Goal: Information Seeking & Learning: Learn about a topic

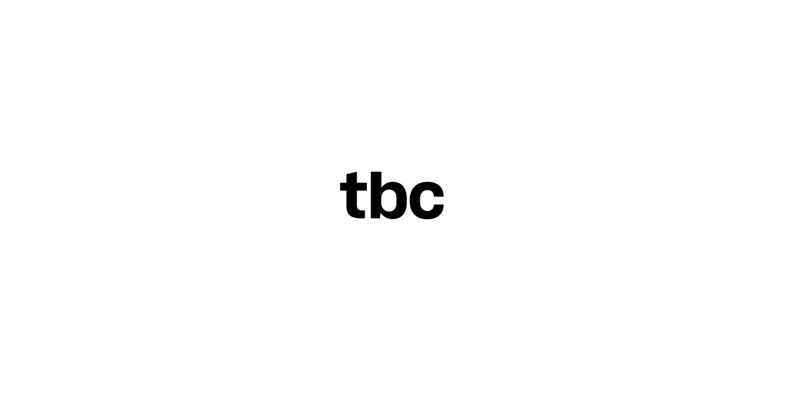
scroll to position [24, 0]
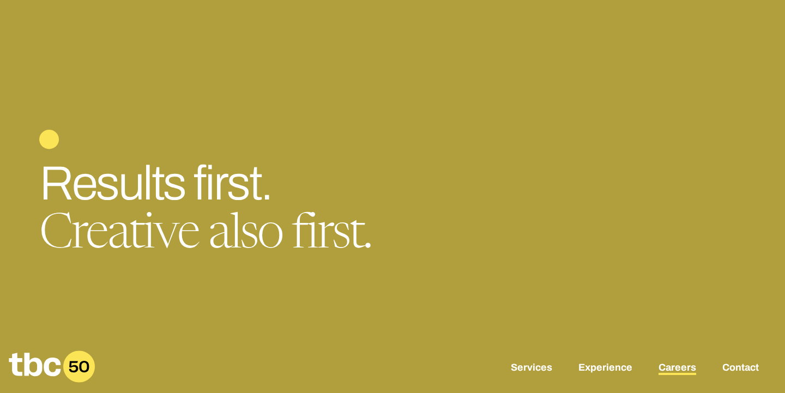
click at [660, 370] on link "Careers" at bounding box center [677, 368] width 38 height 13
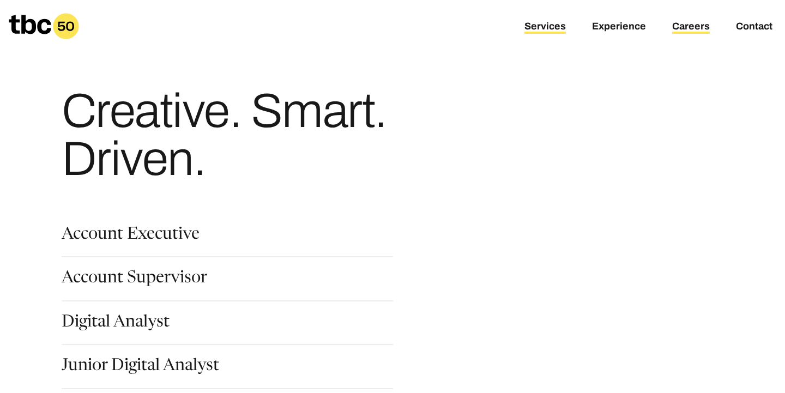
click at [524, 32] on link "Services" at bounding box center [544, 27] width 41 height 13
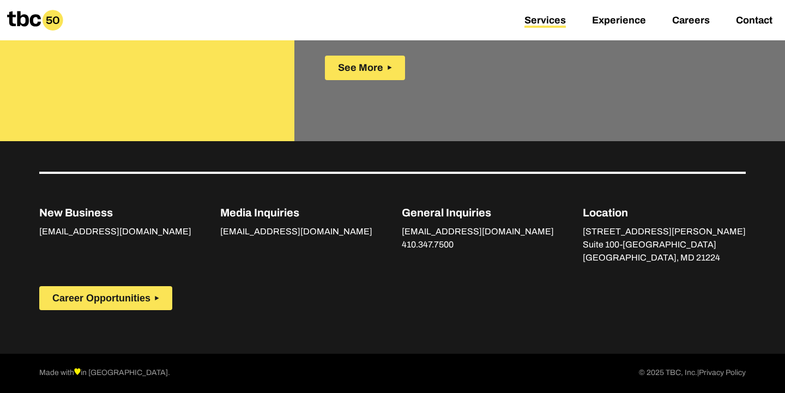
scroll to position [2614, 0]
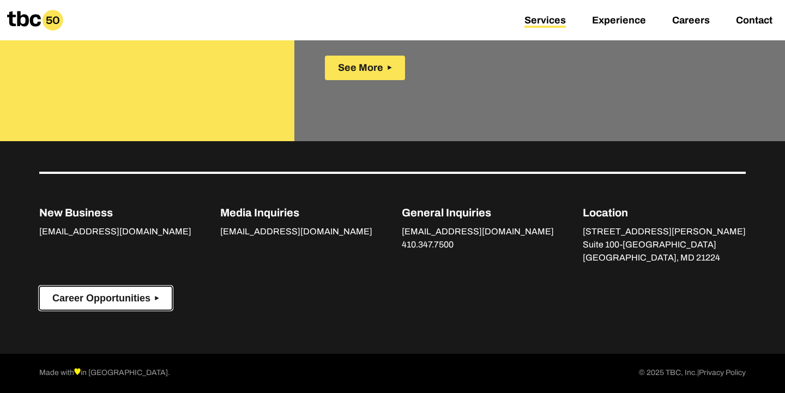
click at [154, 286] on button "Career Opportunities" at bounding box center [105, 298] width 133 height 25
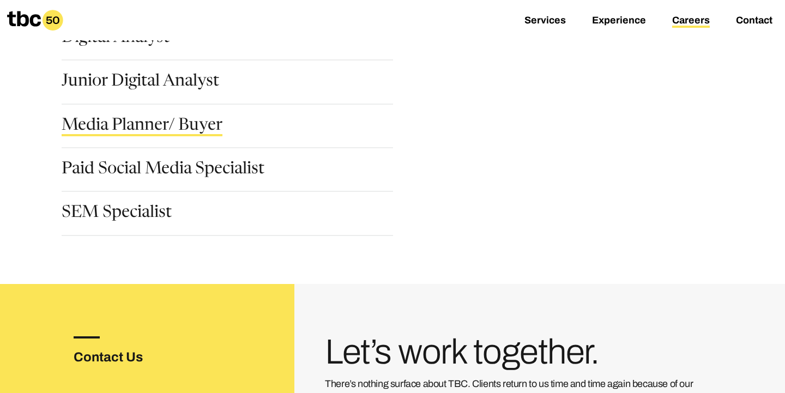
scroll to position [283, 0]
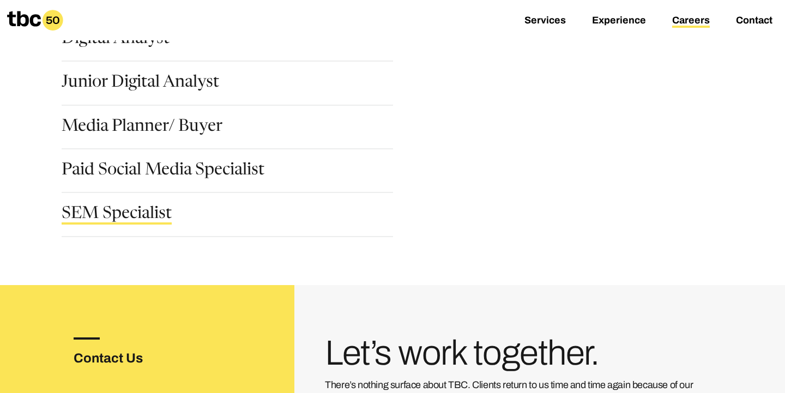
click at [165, 225] on link "SEM Specialist" at bounding box center [117, 215] width 110 height 19
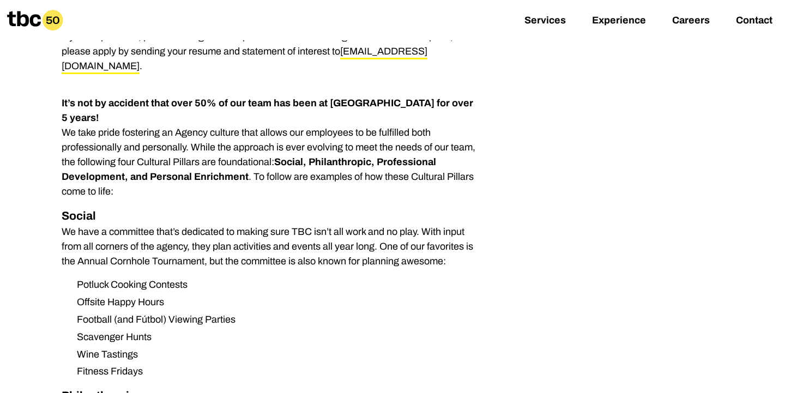
scroll to position [691, 0]
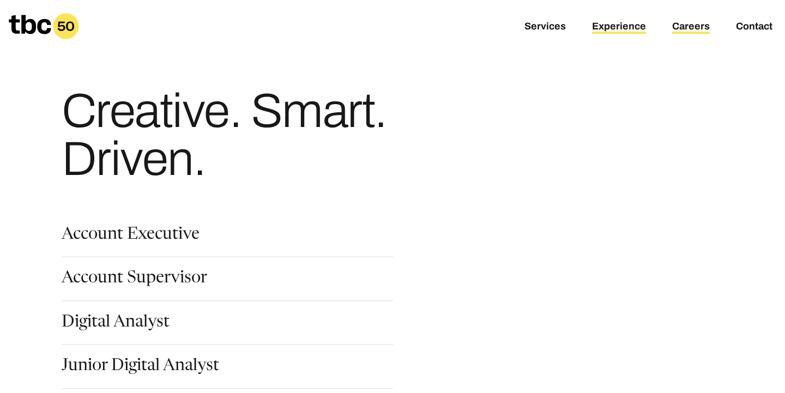
click at [592, 34] on link "Experience" at bounding box center [619, 27] width 54 height 13
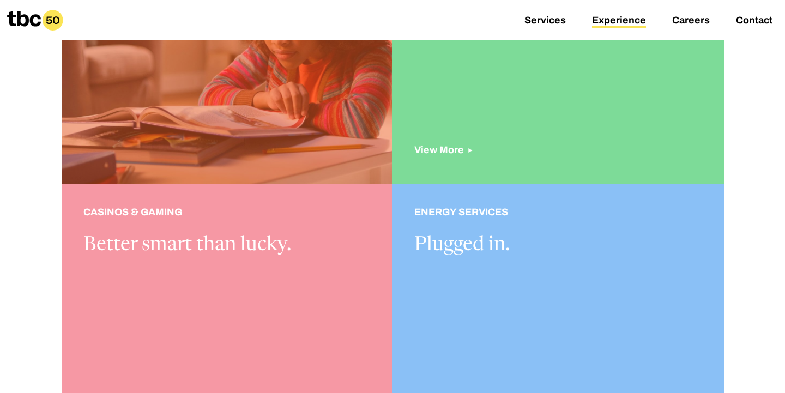
scroll to position [387, 0]
